Goal: Task Accomplishment & Management: Manage account settings

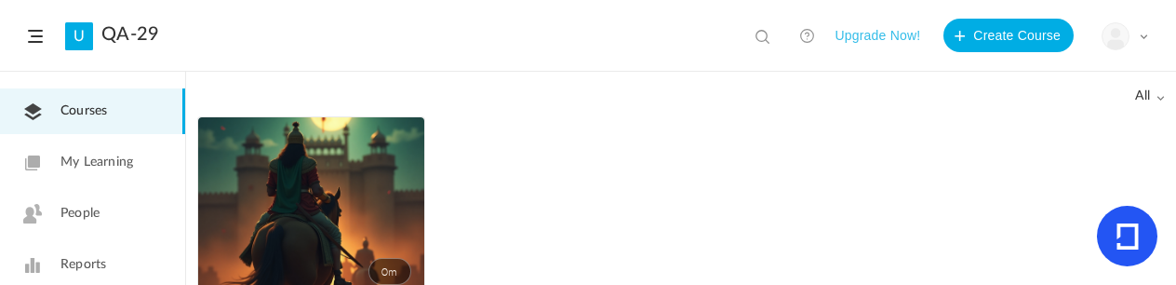
click at [1118, 26] on img at bounding box center [1116, 36] width 26 height 26
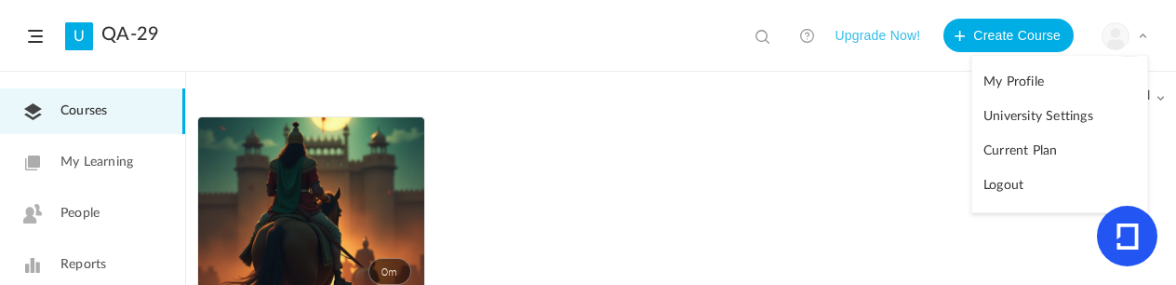
click at [1057, 73] on link "My Profile" at bounding box center [1059, 82] width 175 height 34
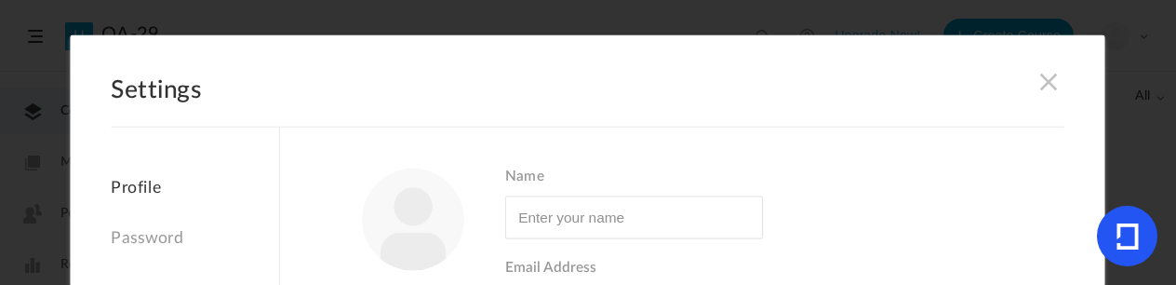
type input "[PERSON_NAME]"
type input "[EMAIL_ADDRESS][DOMAIN_NAME]"
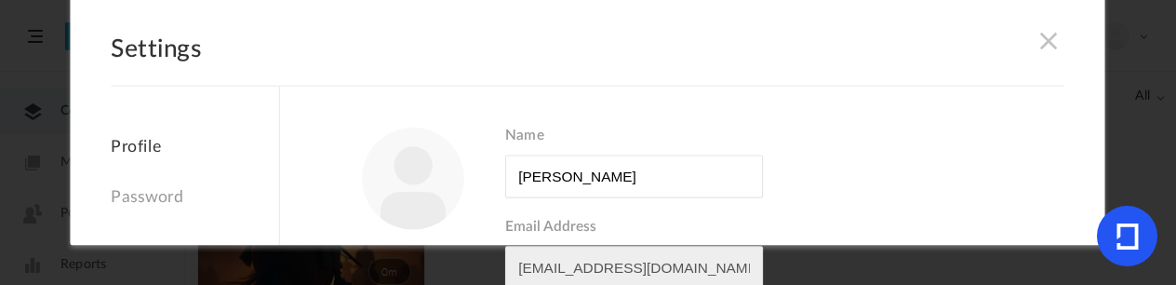
scroll to position [70, 0]
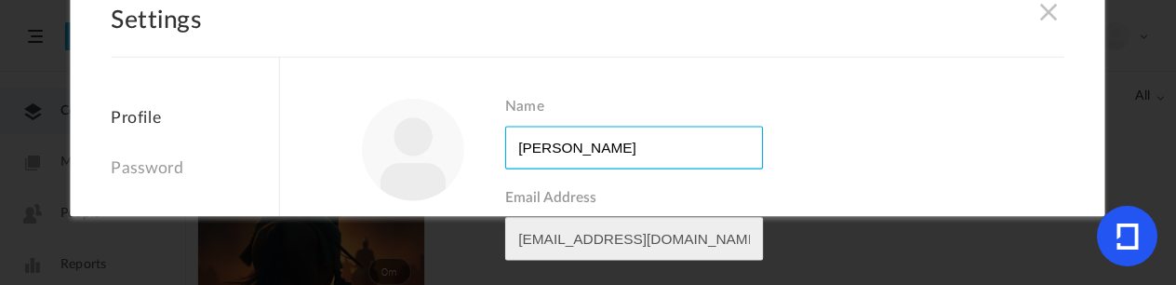
click at [634, 156] on input "Name" at bounding box center [634, 147] width 258 height 43
type input "[PERSON_NAME]"
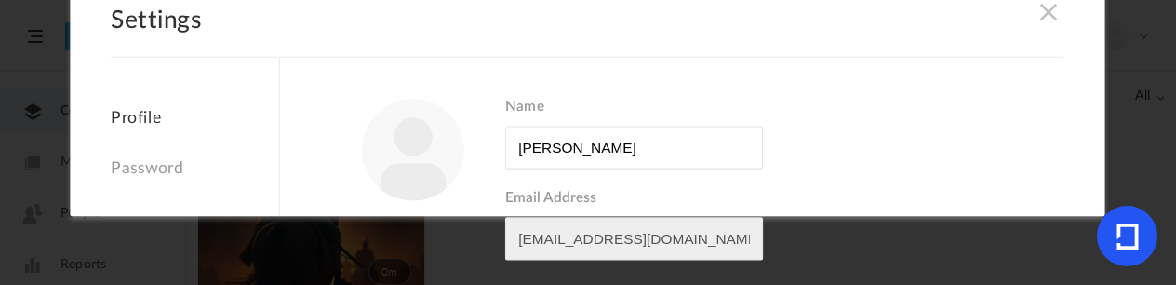
click at [891, 124] on label "Name" at bounding box center [784, 134] width 559 height 71
click at [763, 126] on input "Name" at bounding box center [634, 147] width 258 height 43
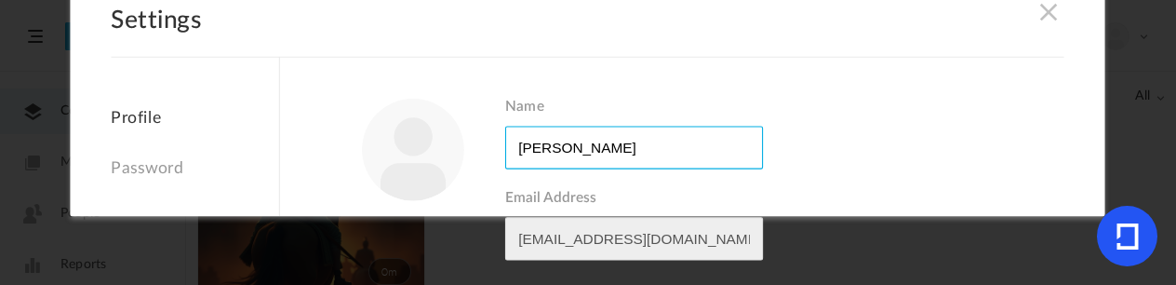
scroll to position [139, 0]
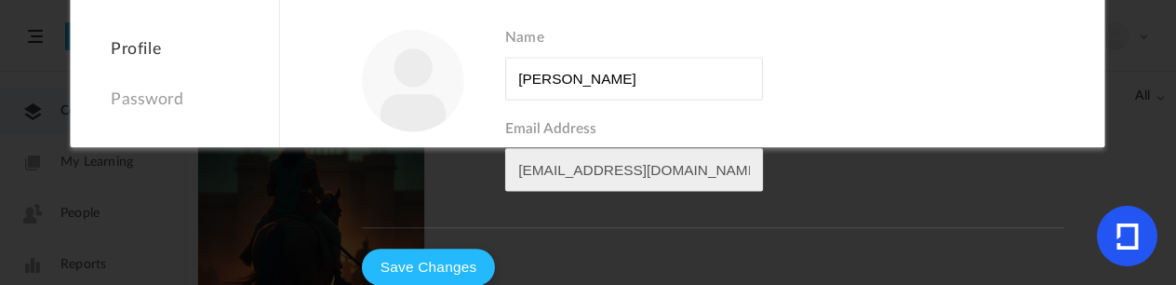
click at [444, 259] on button "Save Changes" at bounding box center [428, 266] width 133 height 37
